Goal: Transaction & Acquisition: Purchase product/service

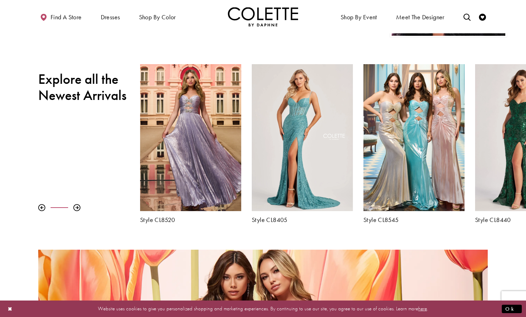
scroll to position [215, 0]
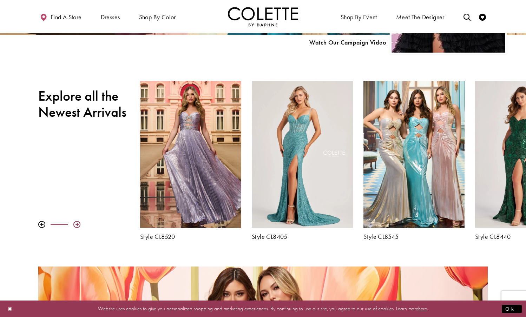
click at [77, 224] on div at bounding box center [76, 224] width 7 height 7
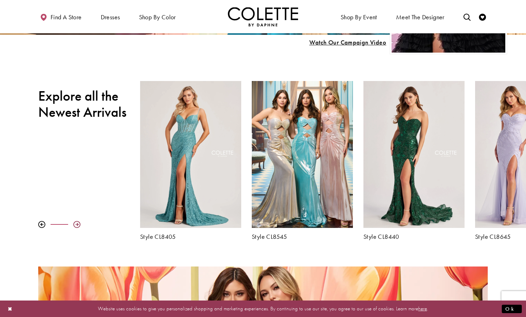
click at [77, 224] on div at bounding box center [76, 224] width 7 height 7
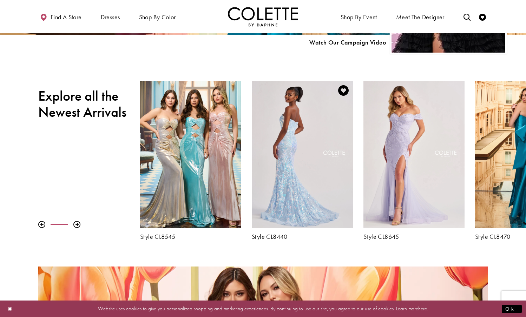
click at [303, 170] on div "Visit Colette by Daphne Style No. CL8440 Page" at bounding box center [302, 154] width 101 height 147
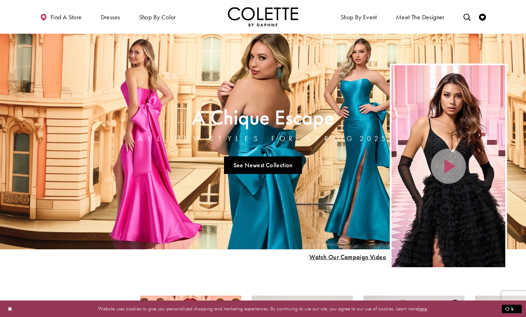
scroll to position [215, 0]
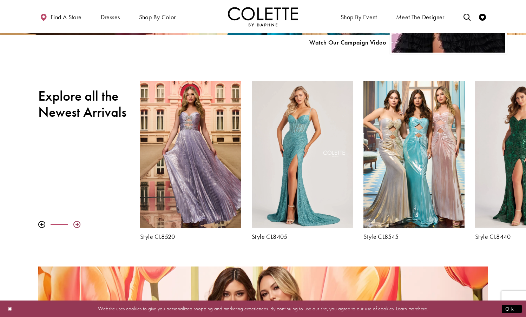
click at [77, 225] on div at bounding box center [76, 224] width 7 height 7
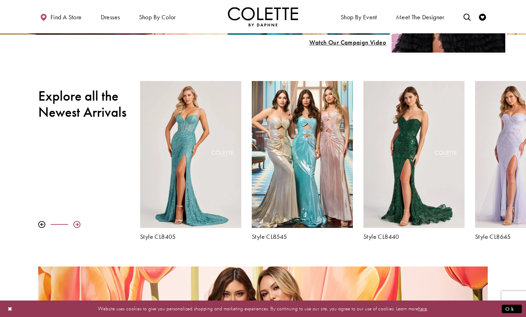
click at [79, 225] on div at bounding box center [76, 224] width 7 height 7
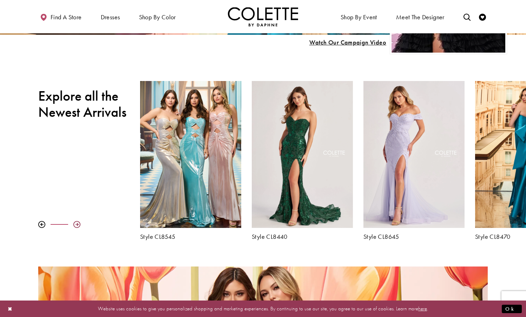
click at [78, 225] on div at bounding box center [76, 224] width 7 height 7
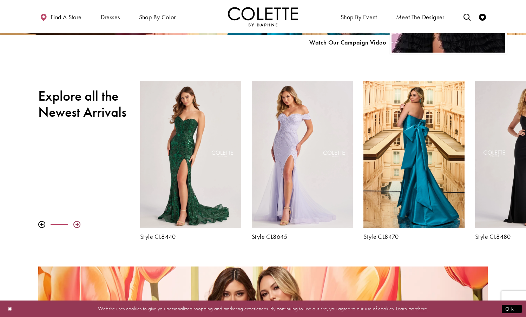
click at [78, 225] on div at bounding box center [76, 224] width 7 height 7
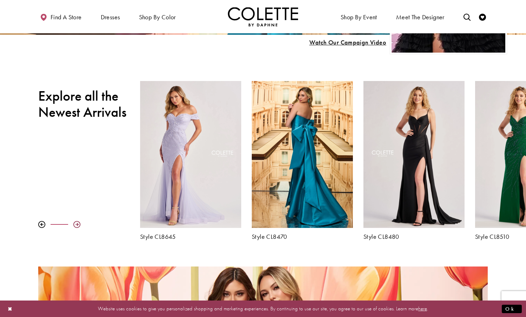
click at [78, 225] on div at bounding box center [76, 224] width 7 height 7
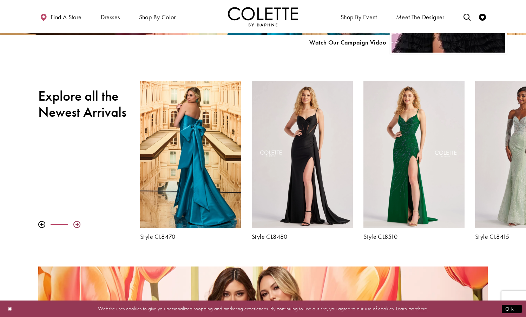
click at [78, 225] on div at bounding box center [76, 224] width 7 height 7
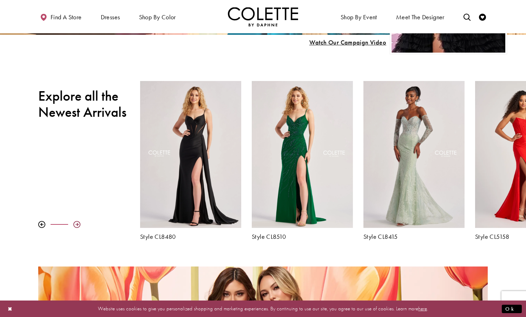
click at [77, 225] on div at bounding box center [76, 224] width 7 height 7
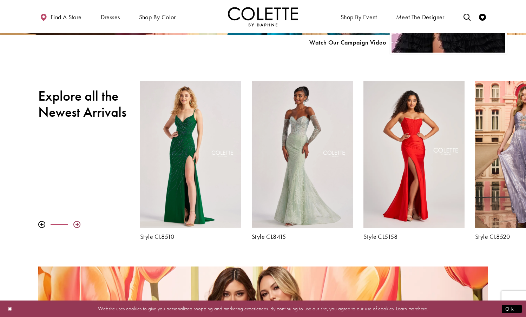
click at [77, 225] on div at bounding box center [76, 224] width 7 height 7
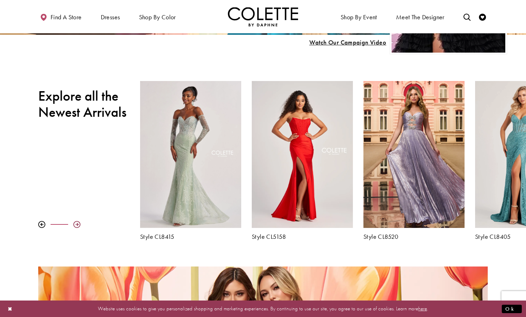
click at [77, 225] on div at bounding box center [76, 224] width 7 height 7
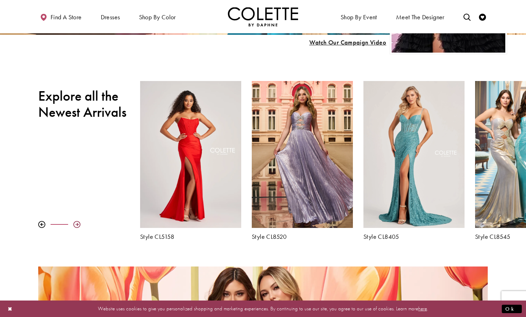
click at [77, 225] on div at bounding box center [76, 224] width 7 height 7
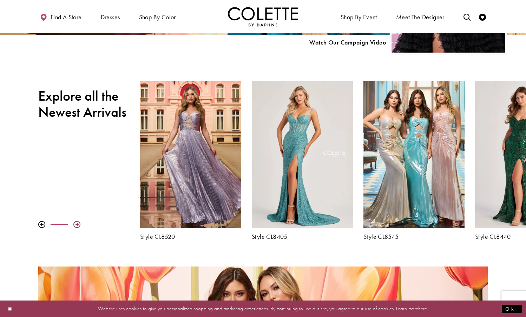
click at [77, 225] on div at bounding box center [76, 224] width 7 height 7
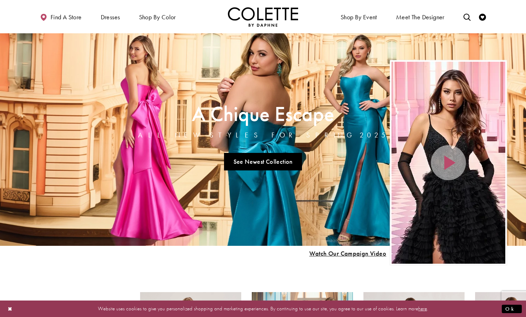
scroll to position [0, 0]
